Goal: Information Seeking & Learning: Check status

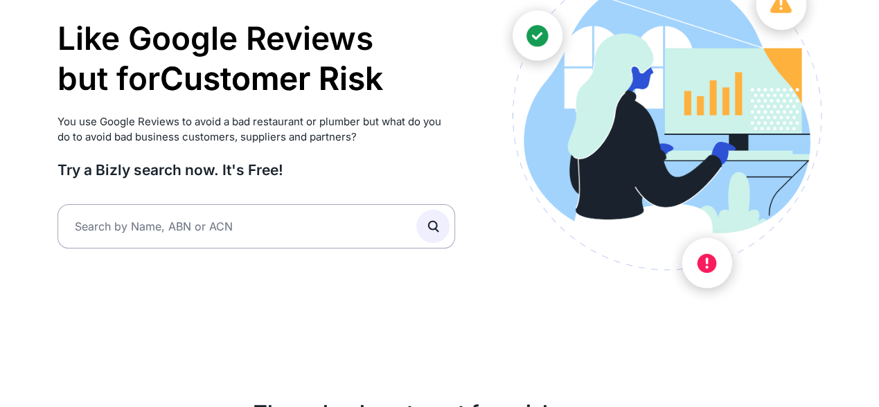
scroll to position [144, 0]
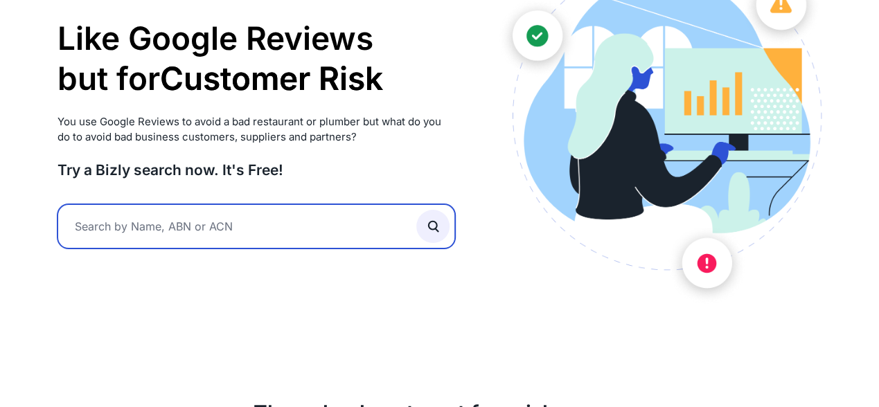
click at [121, 224] on input "text" at bounding box center [257, 226] width 398 height 44
paste input "[DOMAIN_NAME]"
type input "[DOMAIN_NAME]"
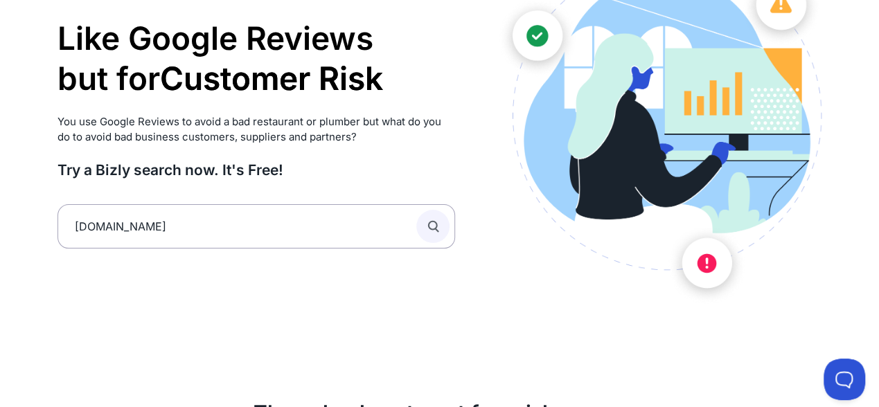
click at [443, 223] on button "submit" at bounding box center [432, 226] width 33 height 33
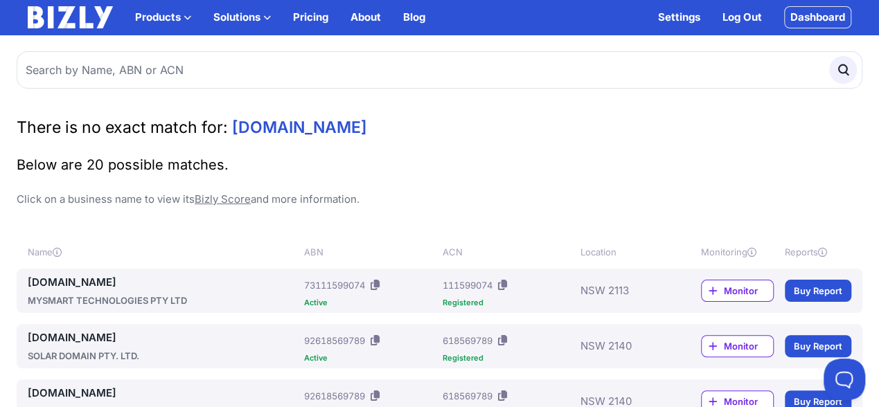
click at [303, 128] on span "enduringinvestmentpartners.com.au" at bounding box center [299, 127] width 135 height 19
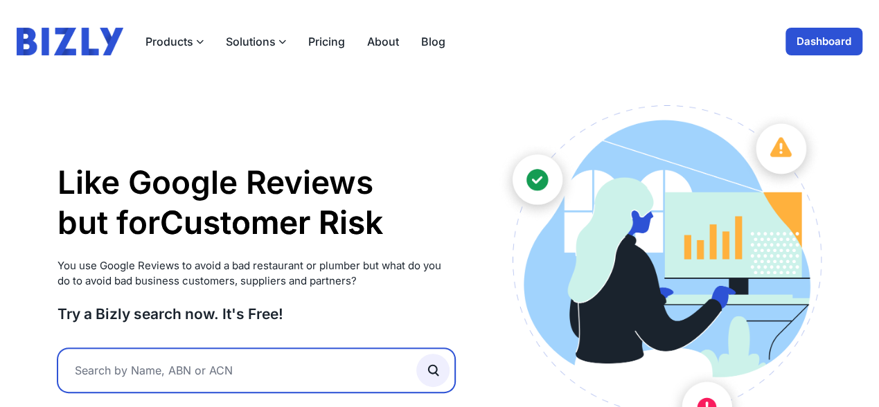
click at [91, 361] on input "text" at bounding box center [257, 371] width 398 height 44
paste input "663 107 837"
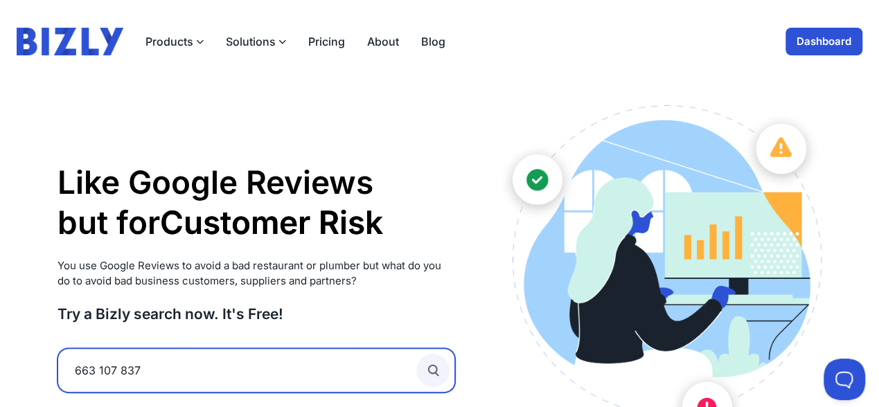
type input "663 107 837"
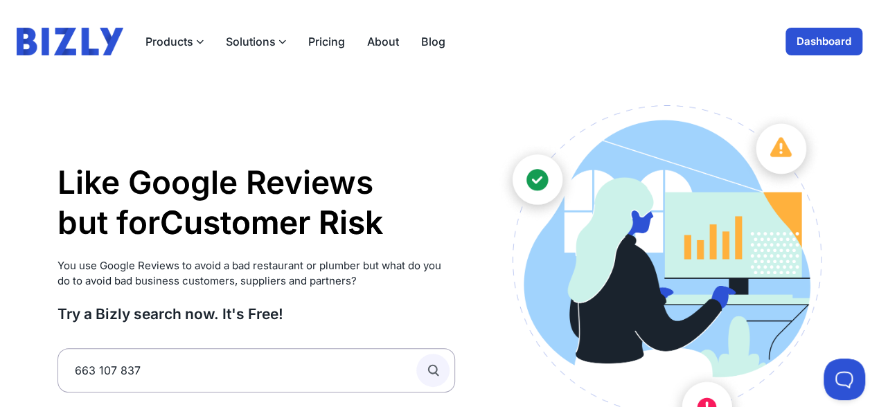
click at [433, 369] on icon "submit" at bounding box center [433, 370] width 15 height 15
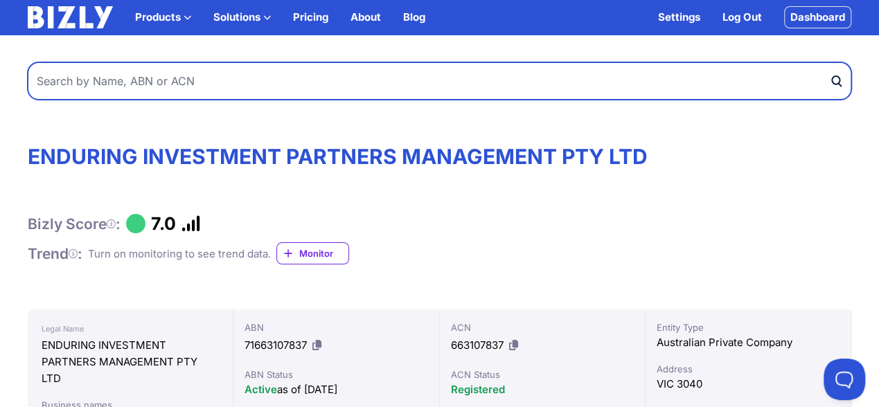
click at [81, 78] on input "text" at bounding box center [440, 80] width 824 height 37
paste input "663 107 837"
type input "663 107 837"
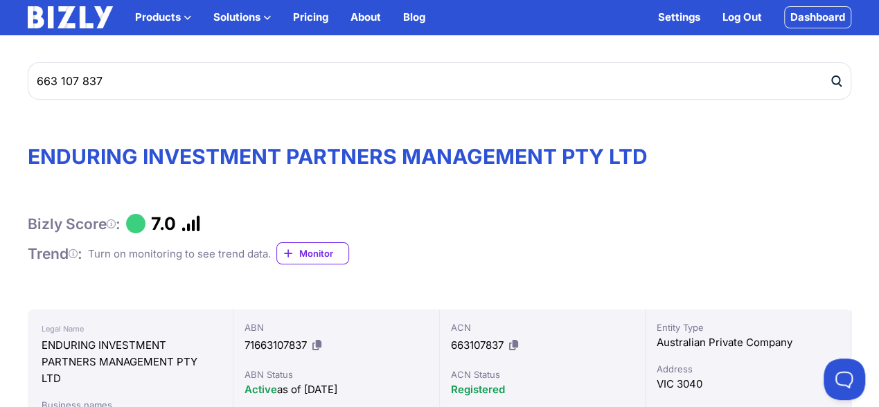
click at [314, 249] on span "Monitor" at bounding box center [323, 254] width 49 height 14
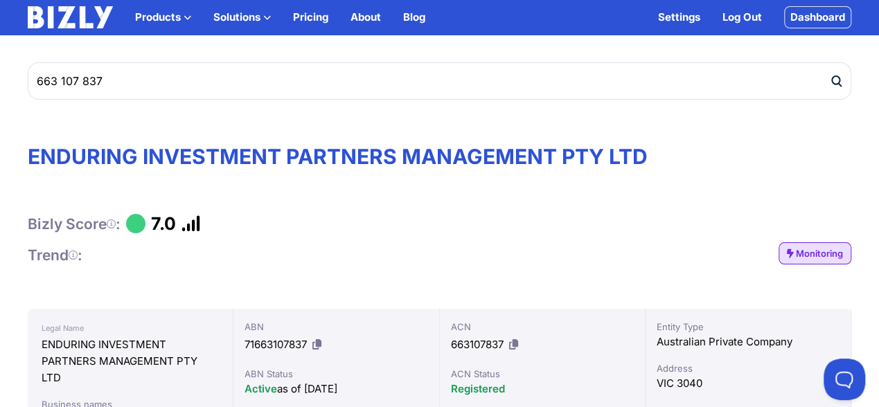
click at [804, 254] on span "Monitoring" at bounding box center [819, 254] width 47 height 14
